Goal: Information Seeking & Learning: Find specific fact

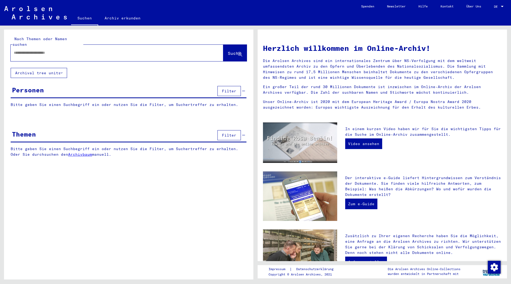
click at [58, 50] on input "text" at bounding box center [110, 53] width 193 height 6
type input "**********"
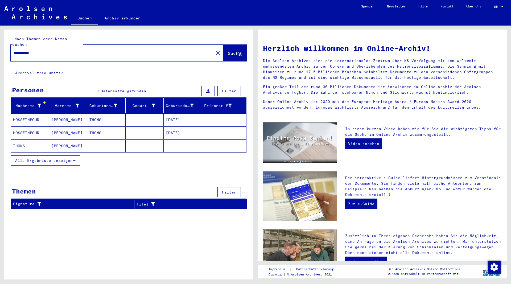
click at [20, 139] on mat-cell "THOMS" at bounding box center [30, 145] width 38 height 13
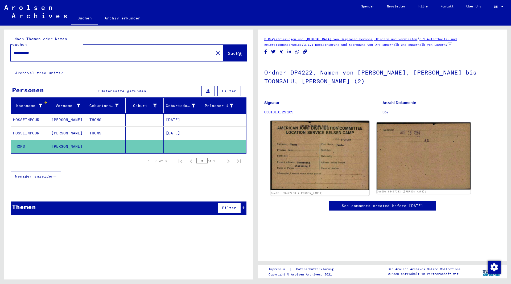
click at [329, 149] on img at bounding box center [319, 156] width 99 height 70
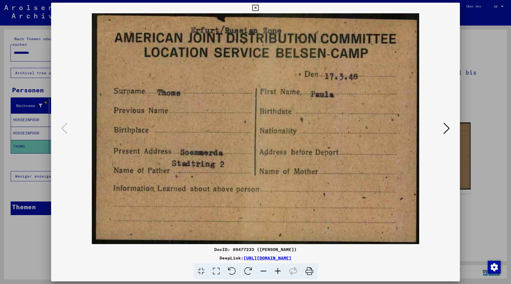
drag, startPoint x: 351, startPoint y: 258, endPoint x: 189, endPoint y: 260, distance: 162.3
click at [189, 260] on div "DeepLink: [URL][DOMAIN_NAME]" at bounding box center [255, 258] width 409 height 6
copy link "[URL][DOMAIN_NAME]"
click at [258, 5] on icon at bounding box center [255, 8] width 6 height 6
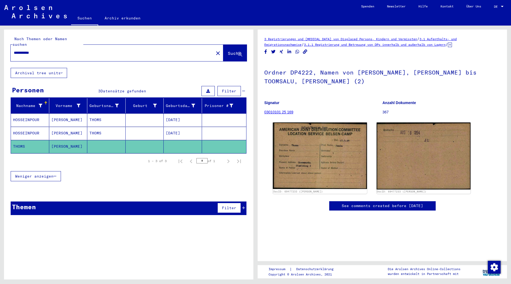
click at [35, 127] on mat-cell "HOSSEINPOUR" at bounding box center [30, 133] width 38 height 13
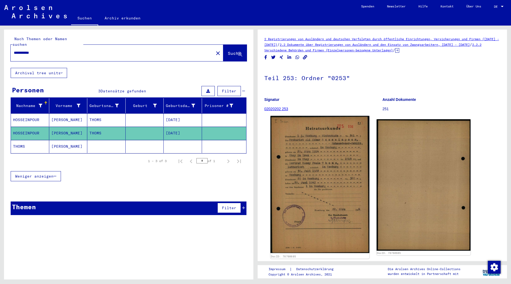
click at [334, 175] on img at bounding box center [319, 184] width 99 height 137
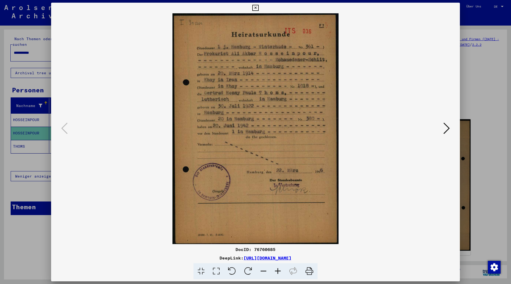
click at [447, 130] on icon at bounding box center [446, 128] width 6 height 13
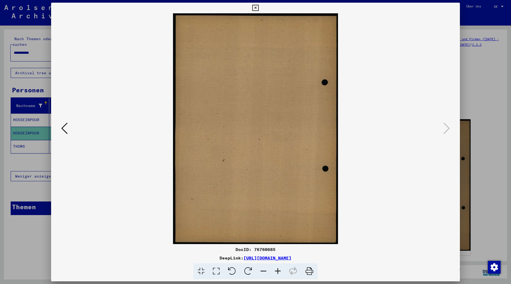
click at [258, 8] on icon at bounding box center [255, 8] width 6 height 6
